Goal: Use online tool/utility: Utilize a website feature to perform a specific function

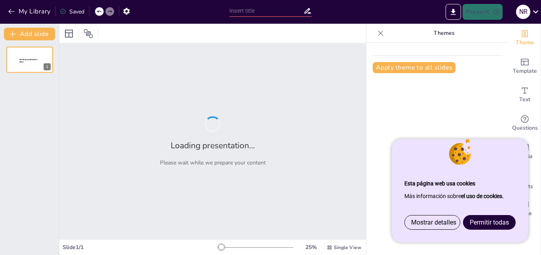
click at [471, 225] on span "Permitir todas" at bounding box center [488, 223] width 39 height 8
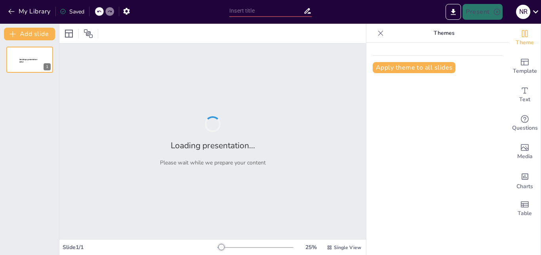
type input "Imported 1.AbordajeABCD_RepasoSVB_ENFERMERAS (2).pptx"
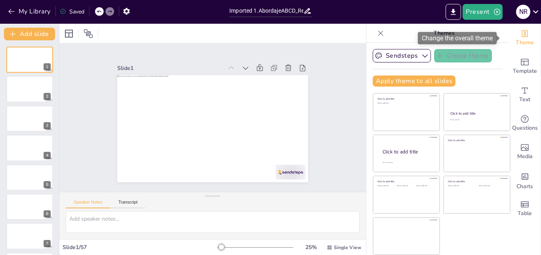
click at [519, 40] on span "Theme" at bounding box center [524, 42] width 18 height 9
click at [523, 40] on span "Theme" at bounding box center [524, 42] width 18 height 9
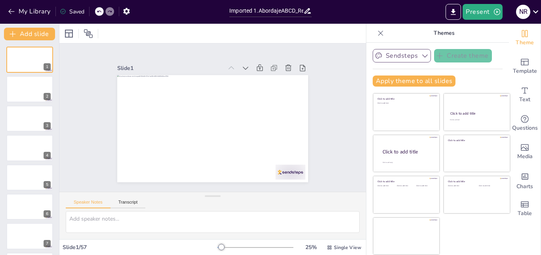
click at [421, 57] on icon "button" at bounding box center [425, 56] width 8 height 8
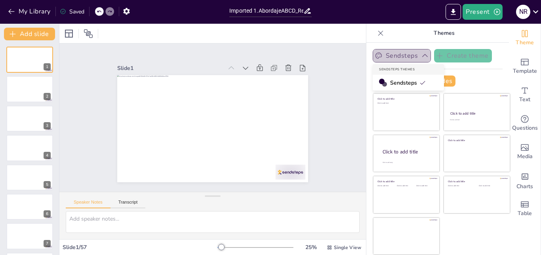
click at [421, 57] on icon "button" at bounding box center [425, 56] width 8 height 8
click at [399, 51] on button "Sendsteps" at bounding box center [401, 55] width 58 height 13
click at [391, 81] on span "Sendsteps" at bounding box center [408, 83] width 36 height 8
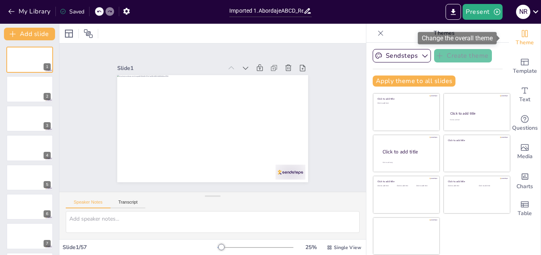
click at [520, 38] on icon "Change the overall theme" at bounding box center [524, 33] width 9 height 9
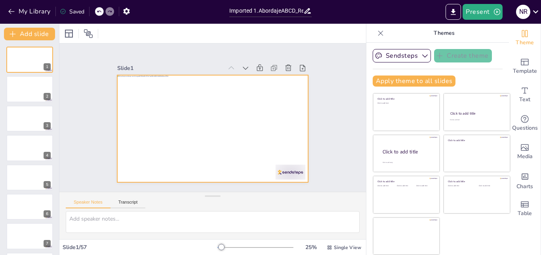
click at [249, 120] on div at bounding box center [222, 122] width 175 height 218
click at [259, 80] on icon at bounding box center [265, 86] width 13 height 13
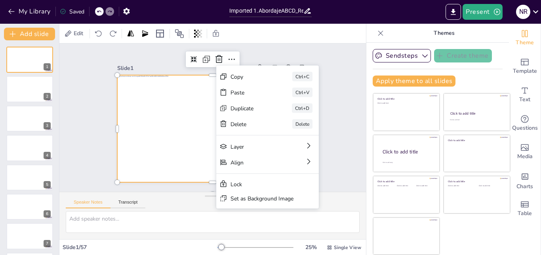
click at [332, 129] on div "Slide 1 Slide 2 Slide 3 Slide 4 Slide 5 Slide 6 Slide 7 Slide 8 Slide 9 Slide 1…" at bounding box center [212, 118] width 320 height 180
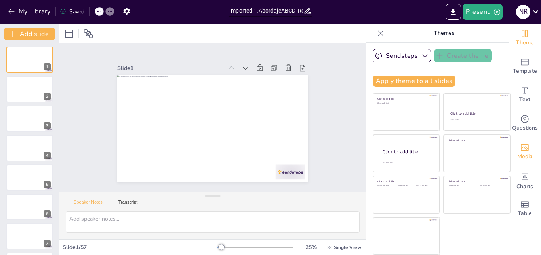
scroll to position [198, 0]
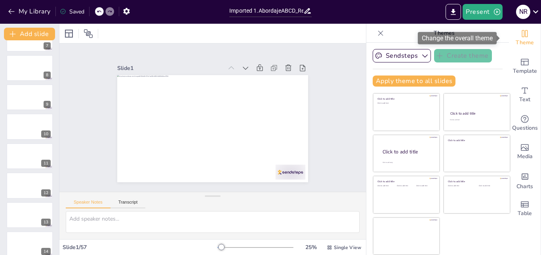
click at [519, 38] on span "Theme" at bounding box center [524, 42] width 18 height 9
